Goal: Transaction & Acquisition: Book appointment/travel/reservation

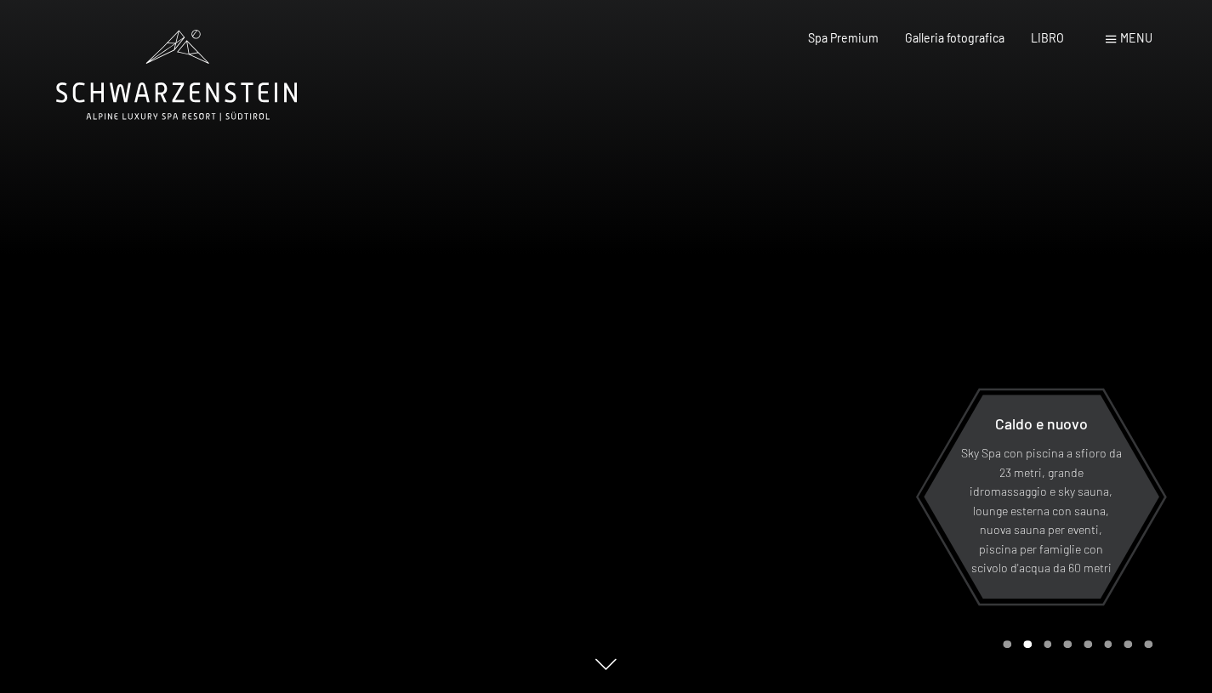
click at [1052, 33] on font "LIBRO" at bounding box center [1047, 38] width 33 height 14
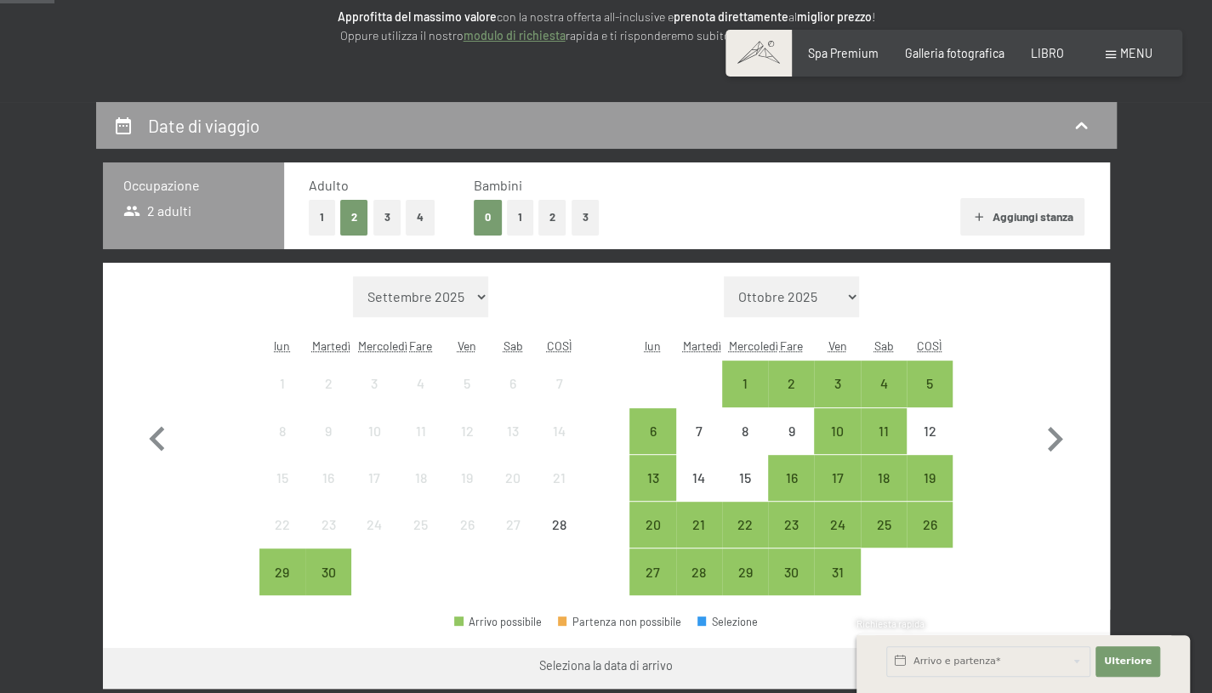
click at [1141, 52] on font "menu" at bounding box center [1136, 53] width 32 height 14
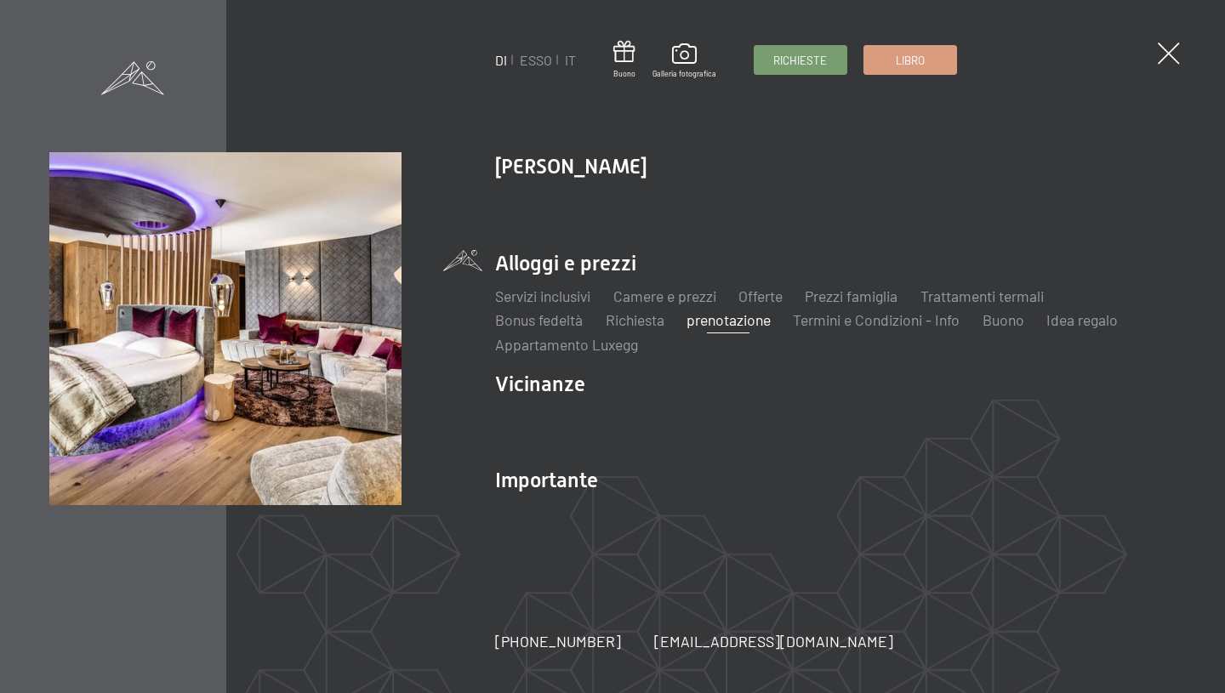
click at [760, 301] on font "Offerte" at bounding box center [760, 296] width 44 height 19
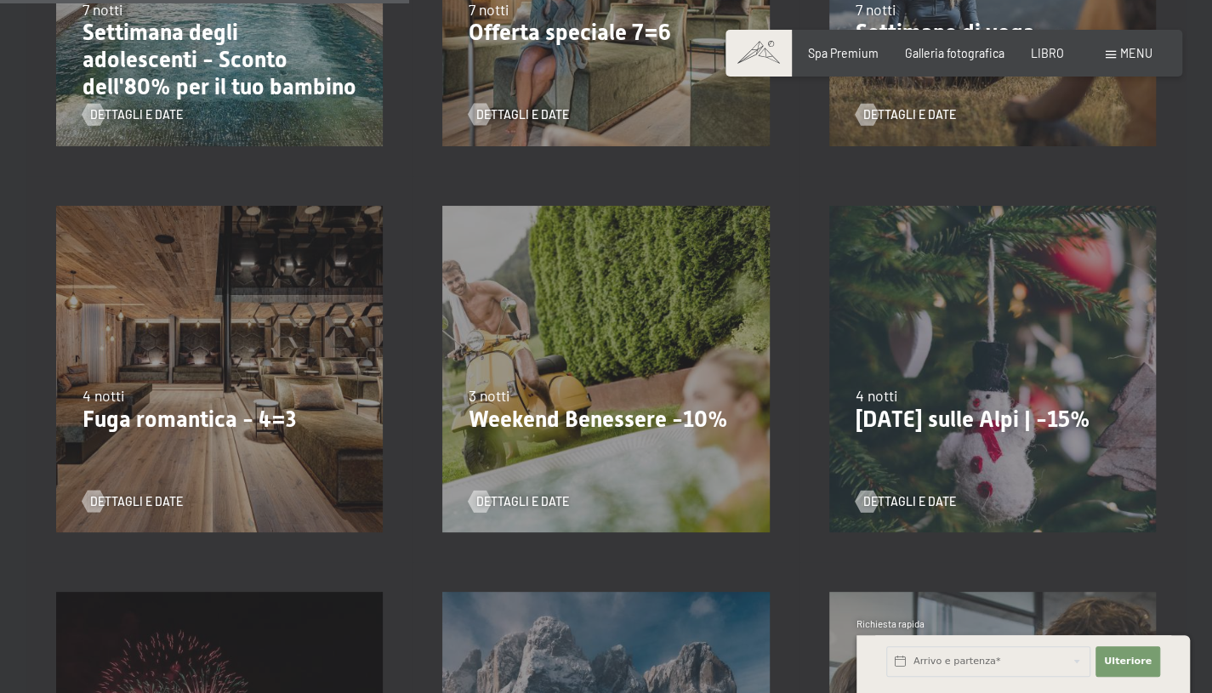
scroll to position [1105, 0]
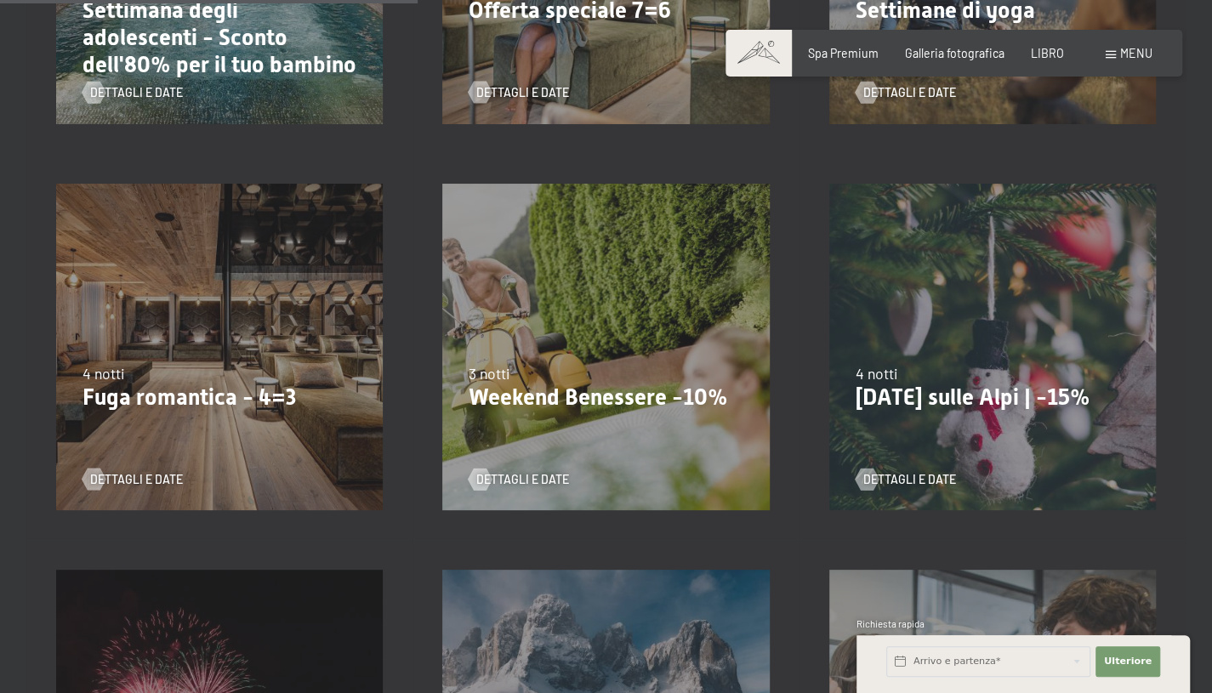
click at [933, 408] on font "Natale sulle Alpi | -15%" at bounding box center [972, 397] width 235 height 26
click at [922, 473] on font "Dettagli e date" at bounding box center [909, 479] width 93 height 14
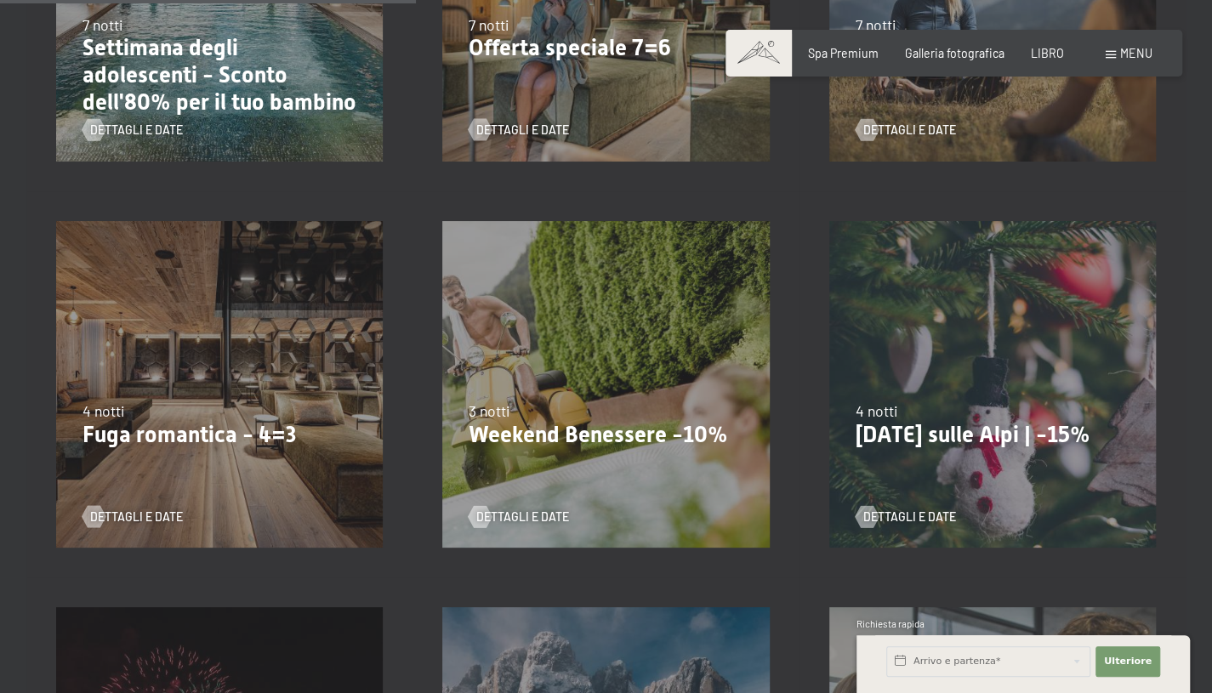
scroll to position [1101, 0]
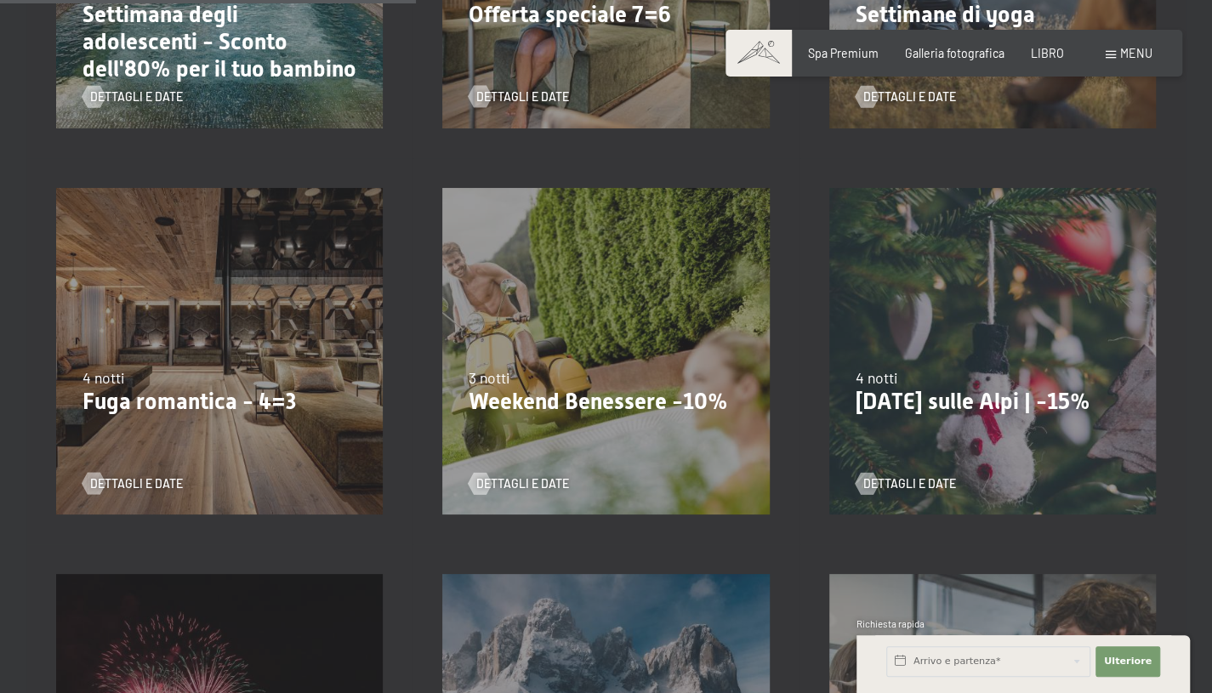
click at [150, 486] on font "Dettagli e date" at bounding box center [136, 483] width 93 height 14
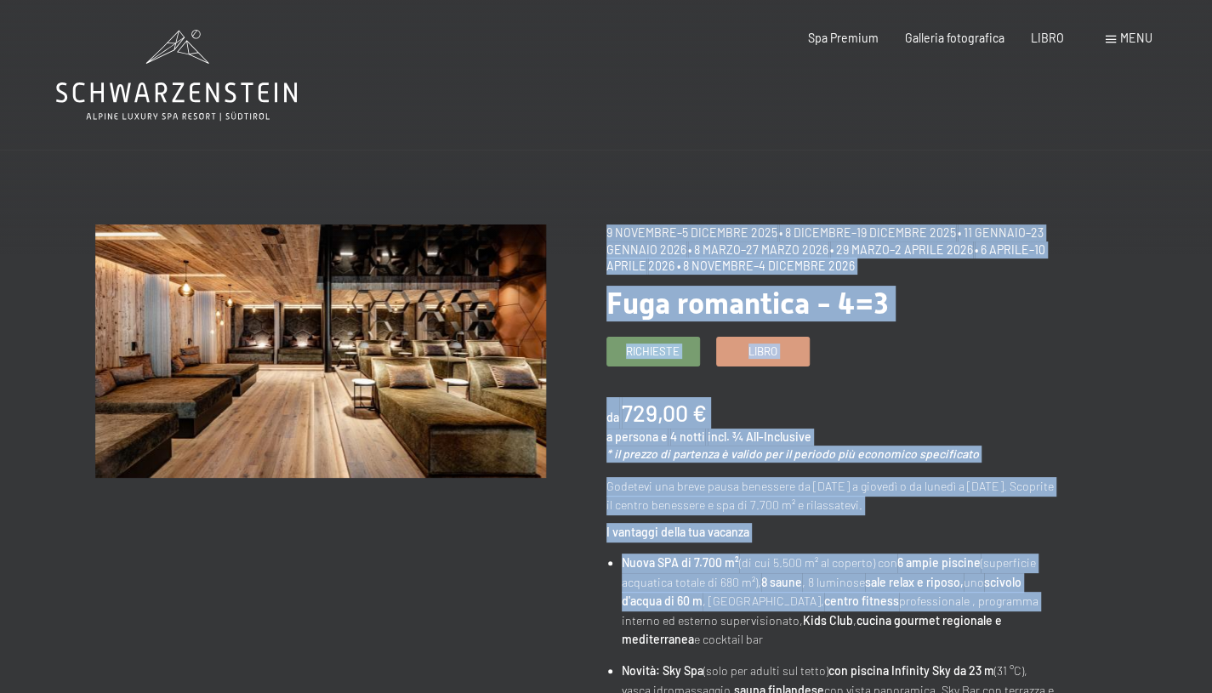
drag, startPoint x: 601, startPoint y: 236, endPoint x: 1042, endPoint y: 602, distance: 573.0
